Goal: Information Seeking & Learning: Learn about a topic

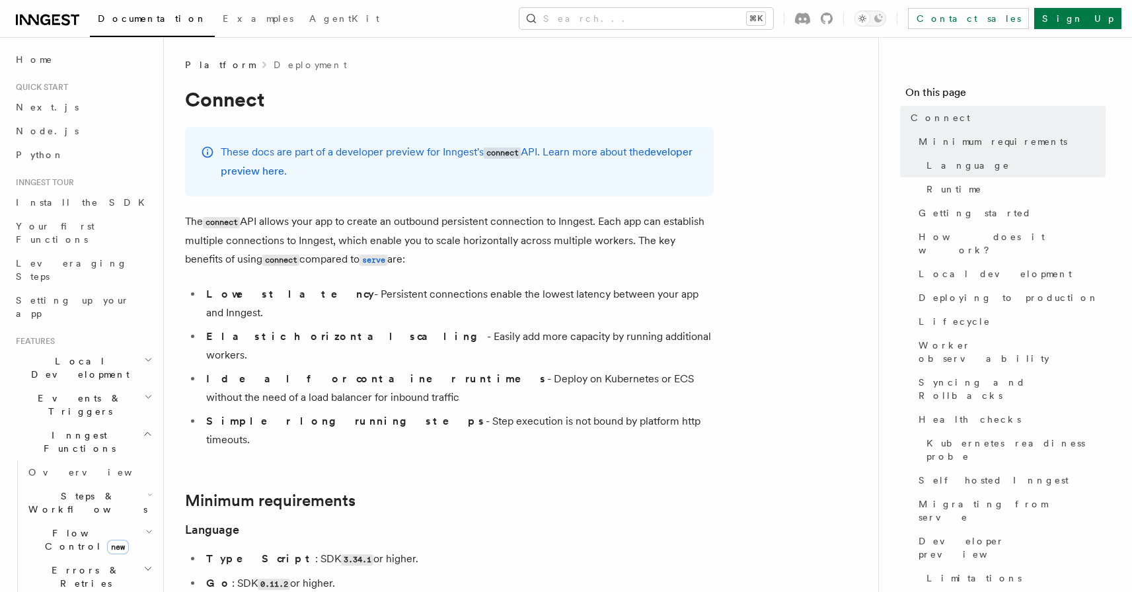
click at [486, 219] on p "The connect API allows your app to create an outbound persistent connection to …" at bounding box center [449, 240] width 529 height 57
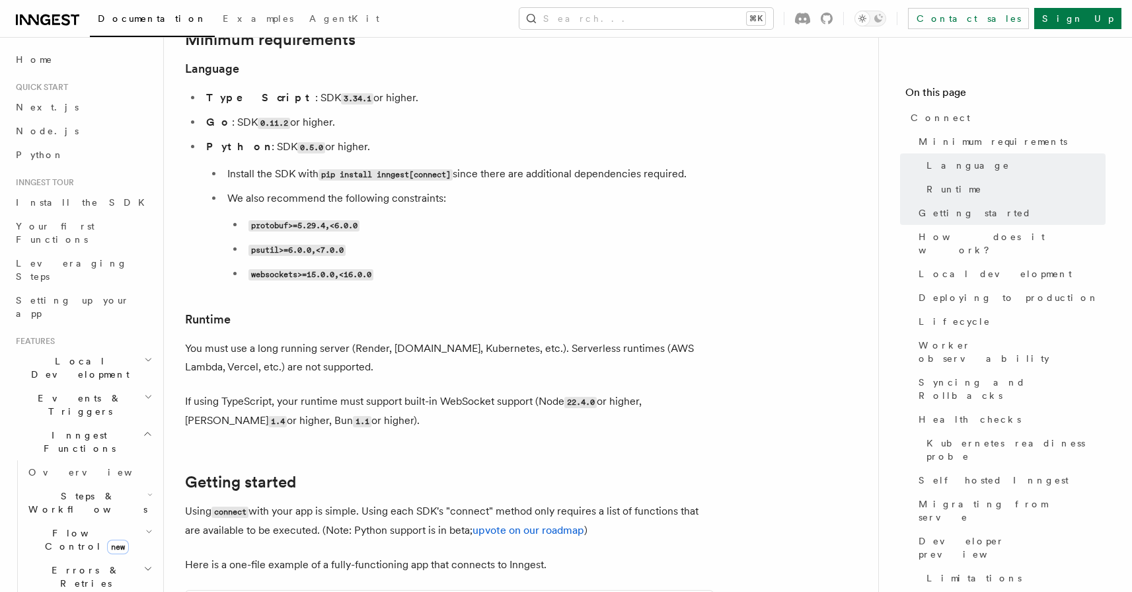
click at [547, 310] on h3 "Runtime" at bounding box center [449, 319] width 529 height 19
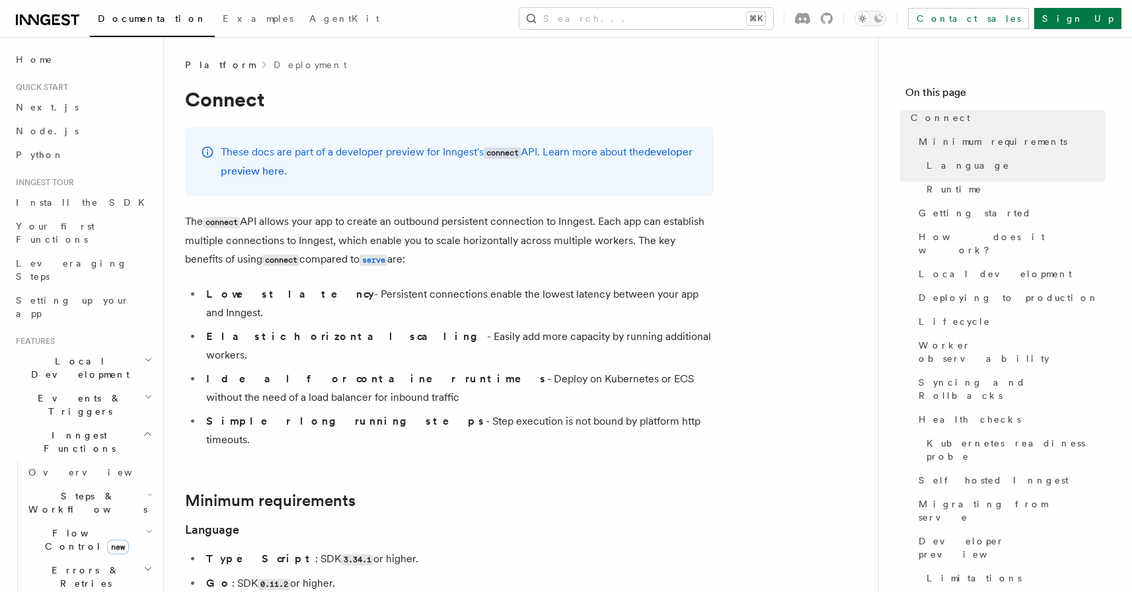
scroll to position [1603, 0]
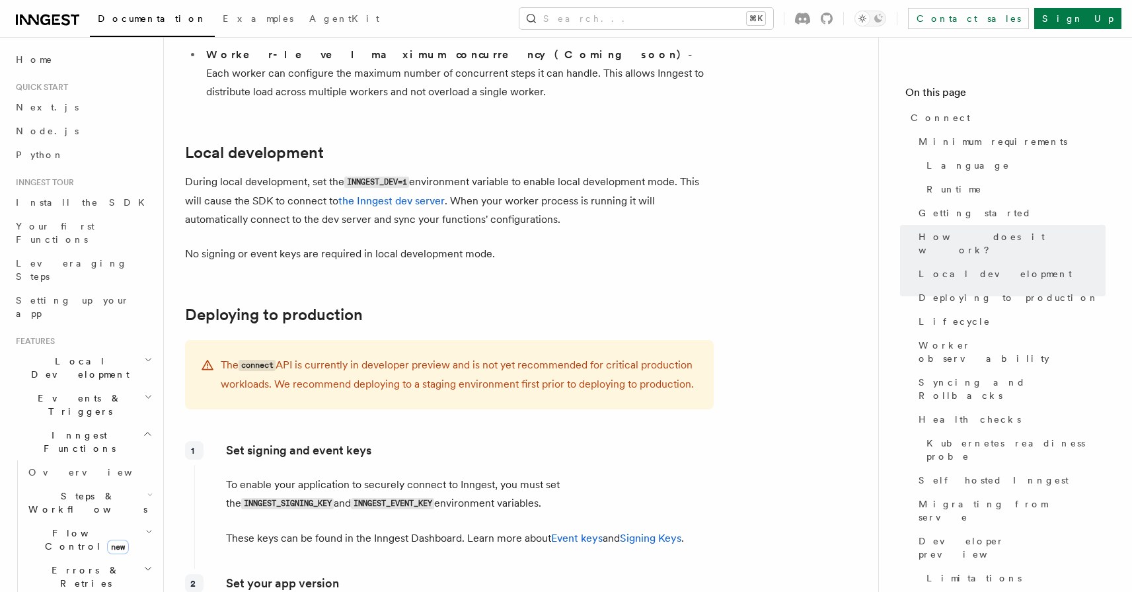
click at [516, 356] on p "The connect API is currently in developer preview and is not yet recommended fo…" at bounding box center [459, 375] width 477 height 38
